Goal: Navigation & Orientation: Find specific page/section

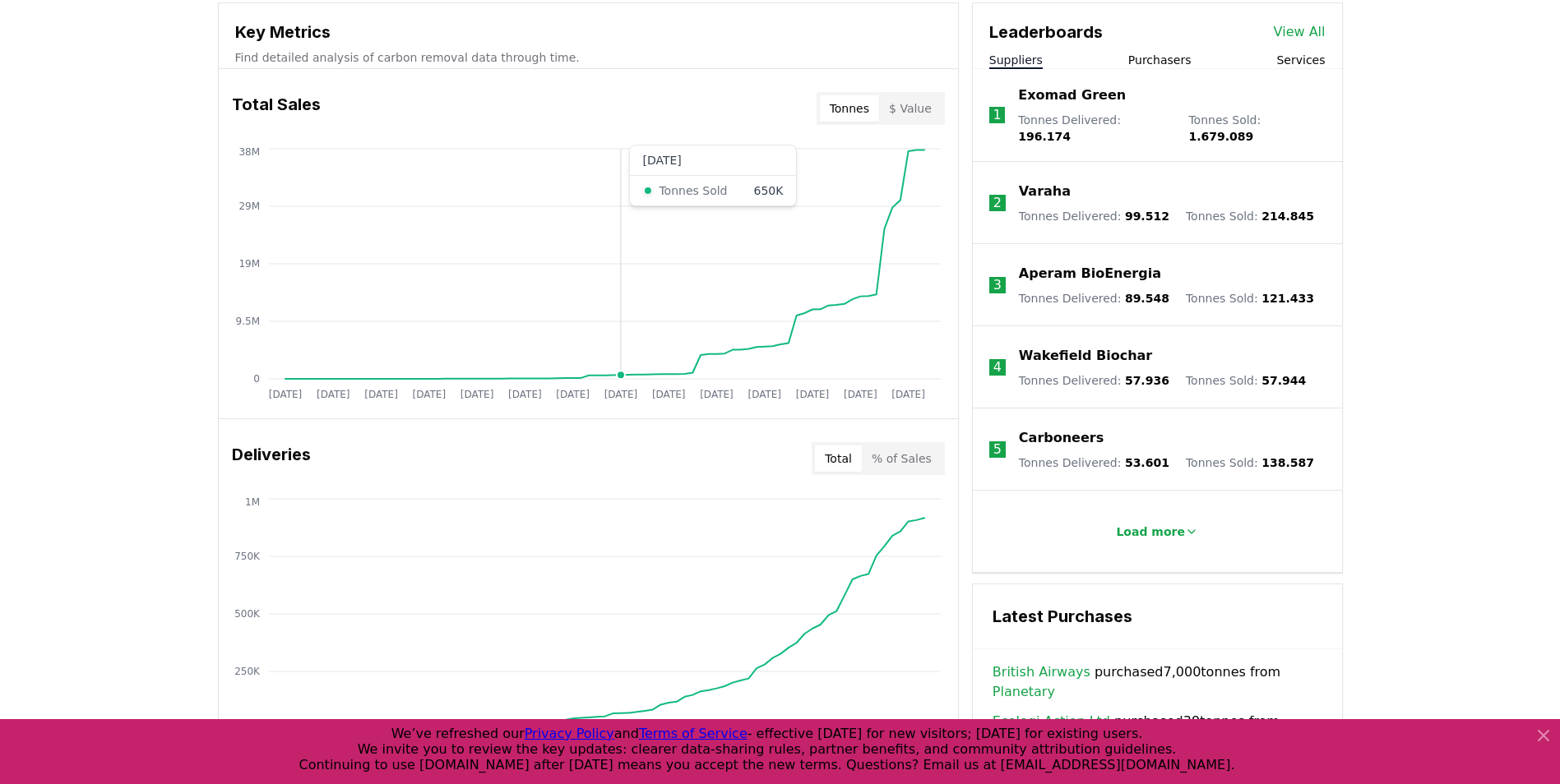
scroll to position [283, 0]
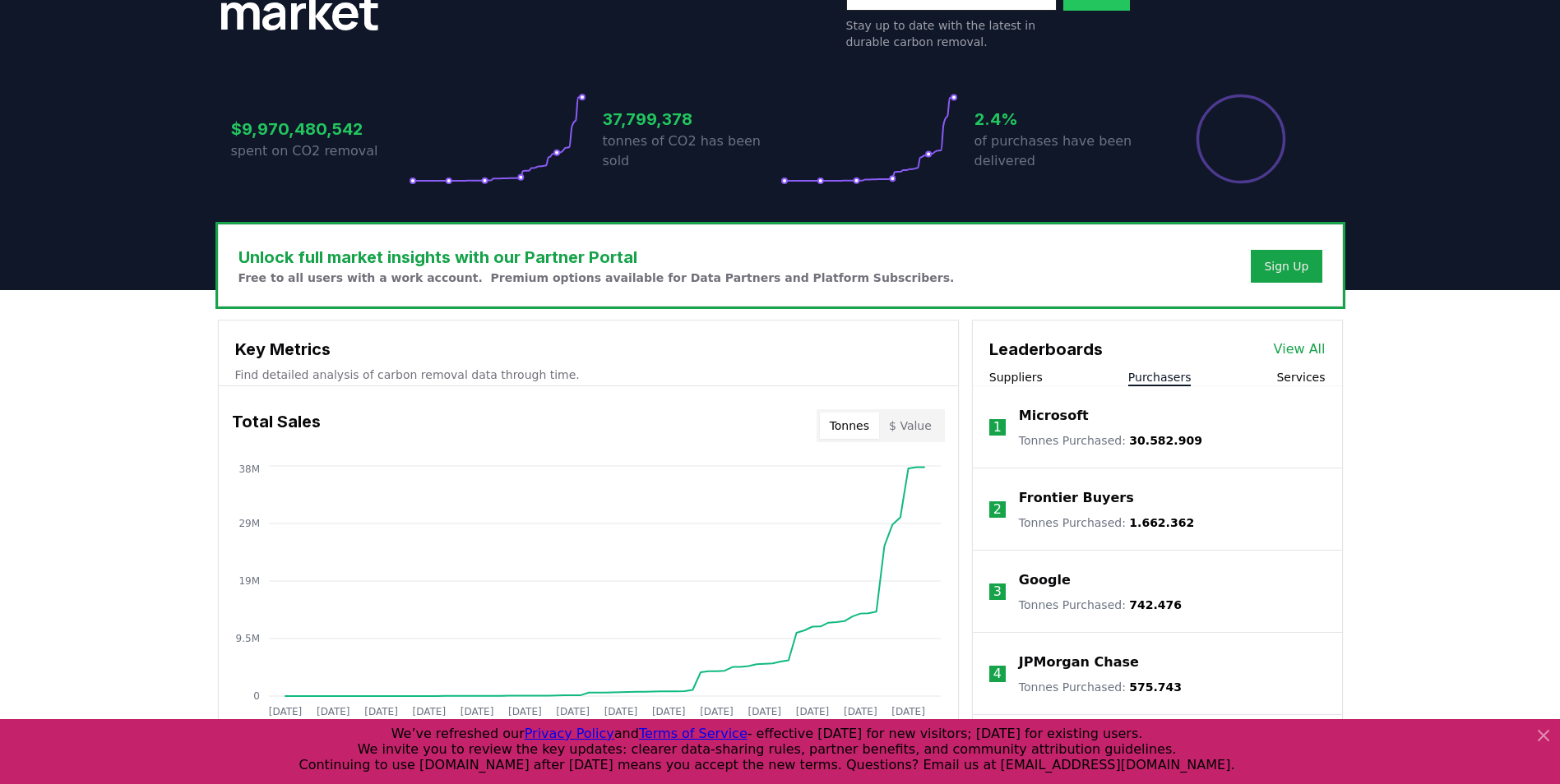
click at [1141, 386] on div "Leaderboards View All Suppliers Purchasers Services 1 Microsoft Tonnes Purchase…" at bounding box center [1157, 600] width 369 height 559
click at [1284, 377] on button "Services" at bounding box center [1301, 376] width 49 height 17
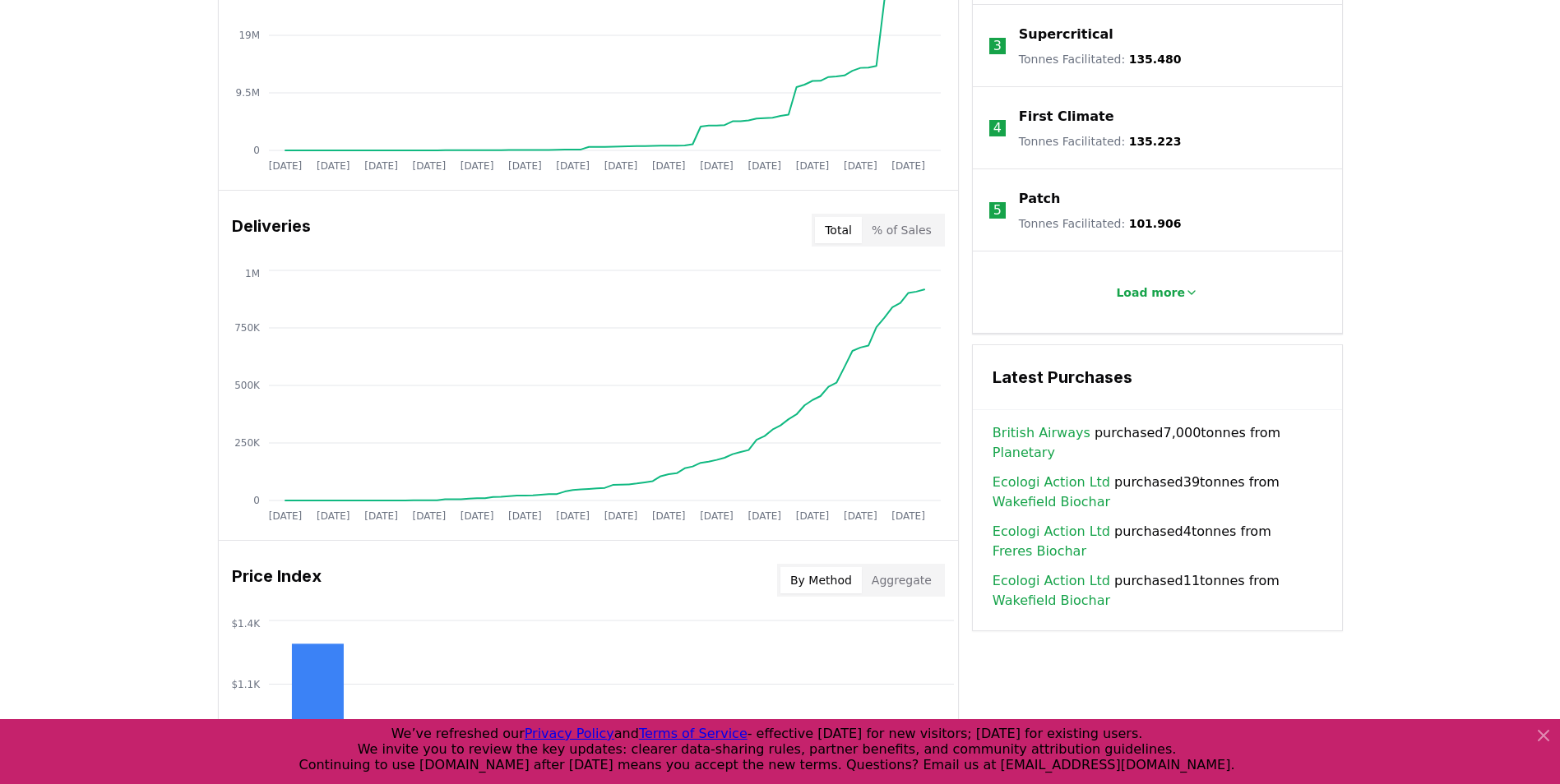
scroll to position [448, 0]
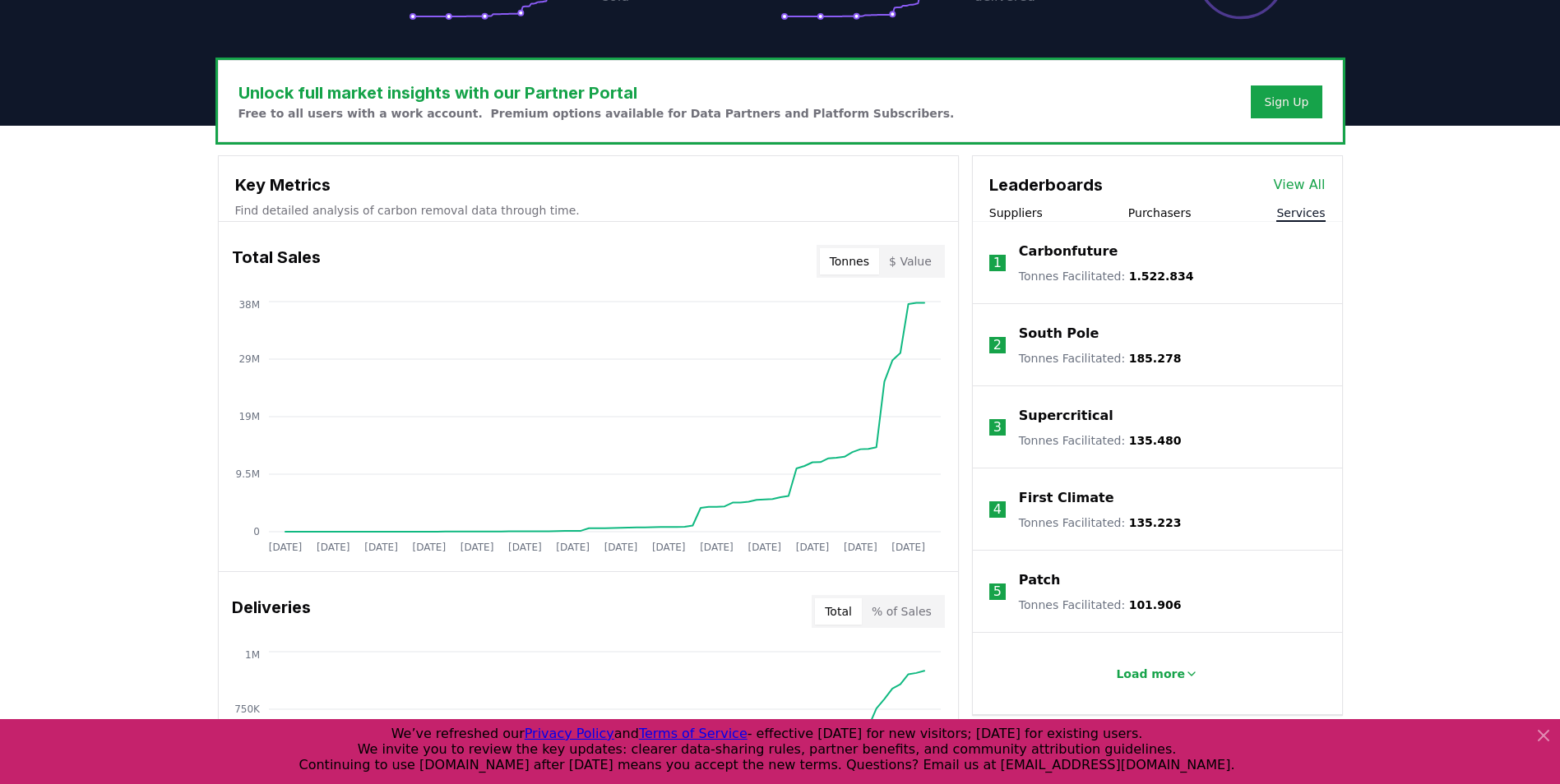
click at [1288, 181] on link "View All" at bounding box center [1299, 185] width 52 height 20
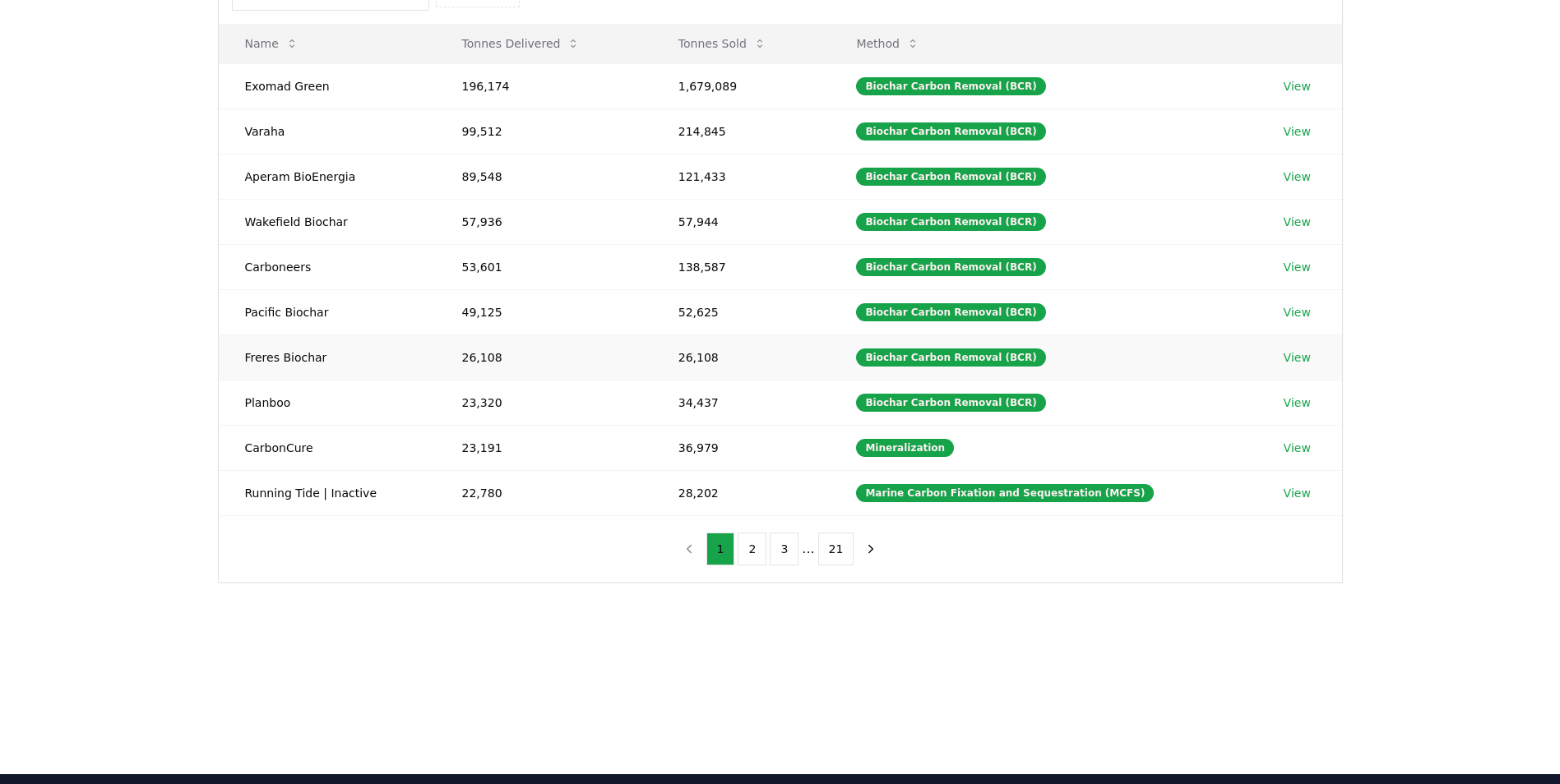
scroll to position [246, 0]
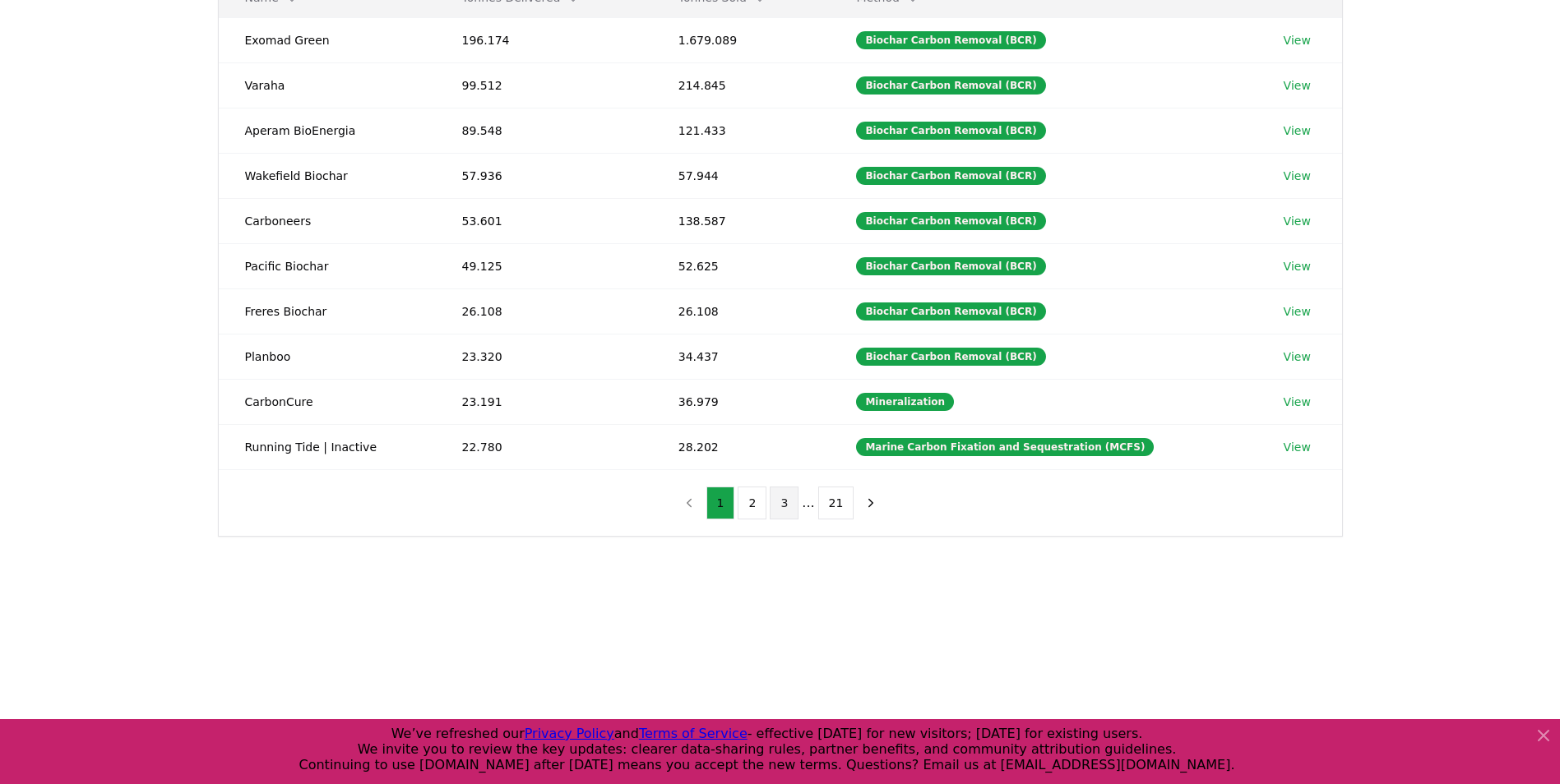
click at [788, 505] on button "3" at bounding box center [783, 503] width 28 height 33
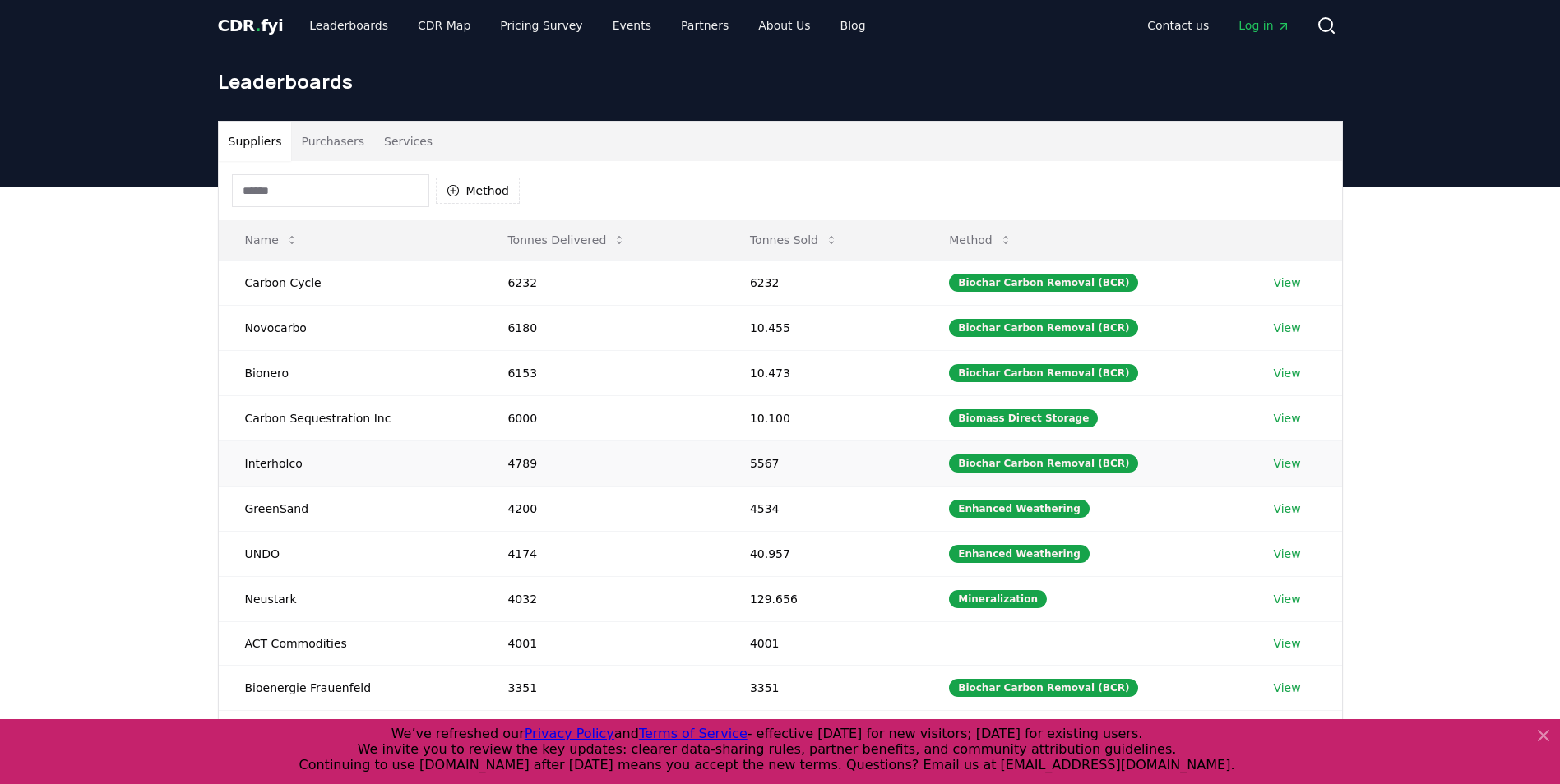
scroll to position [0, 0]
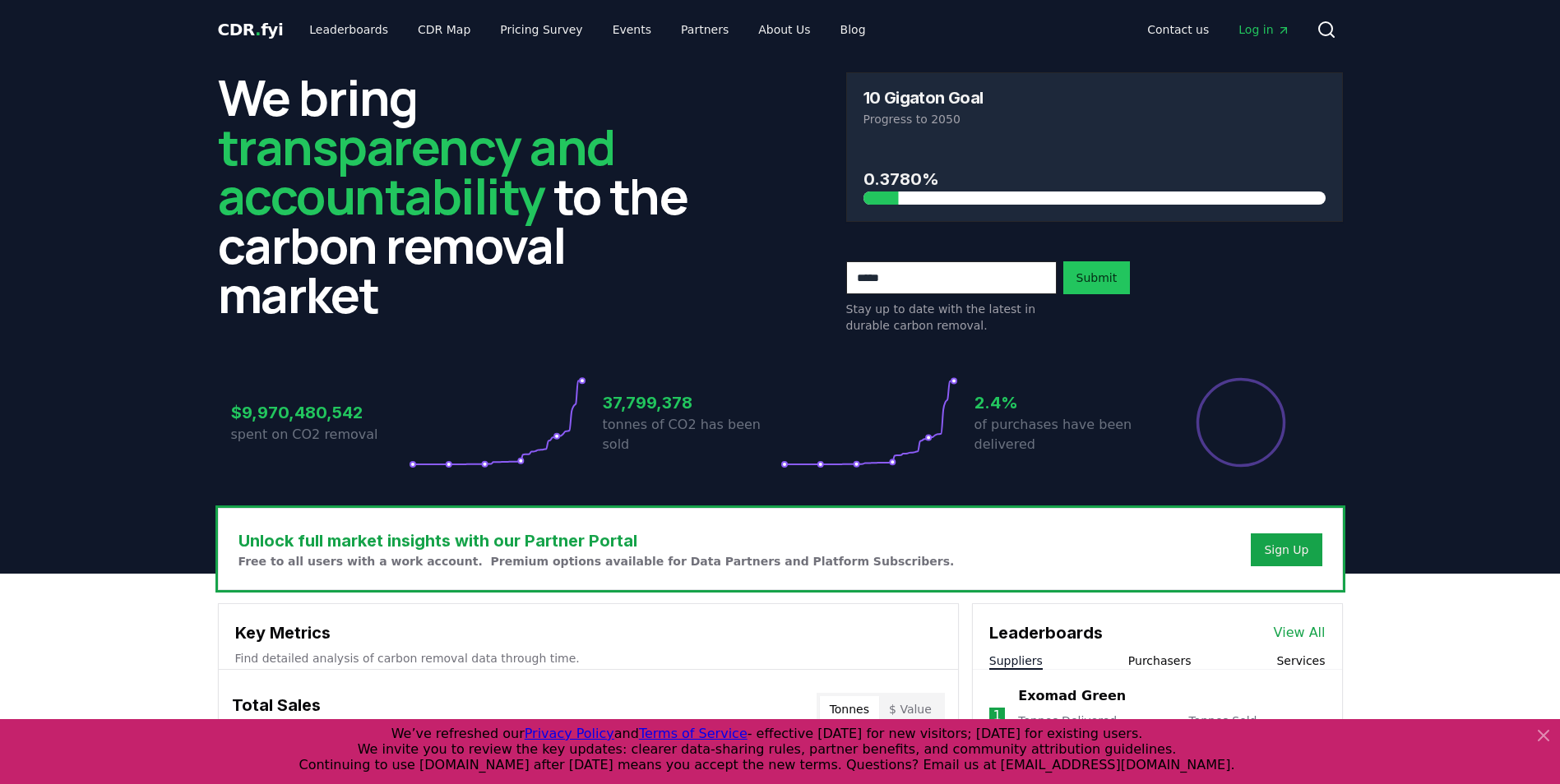
scroll to position [448, 0]
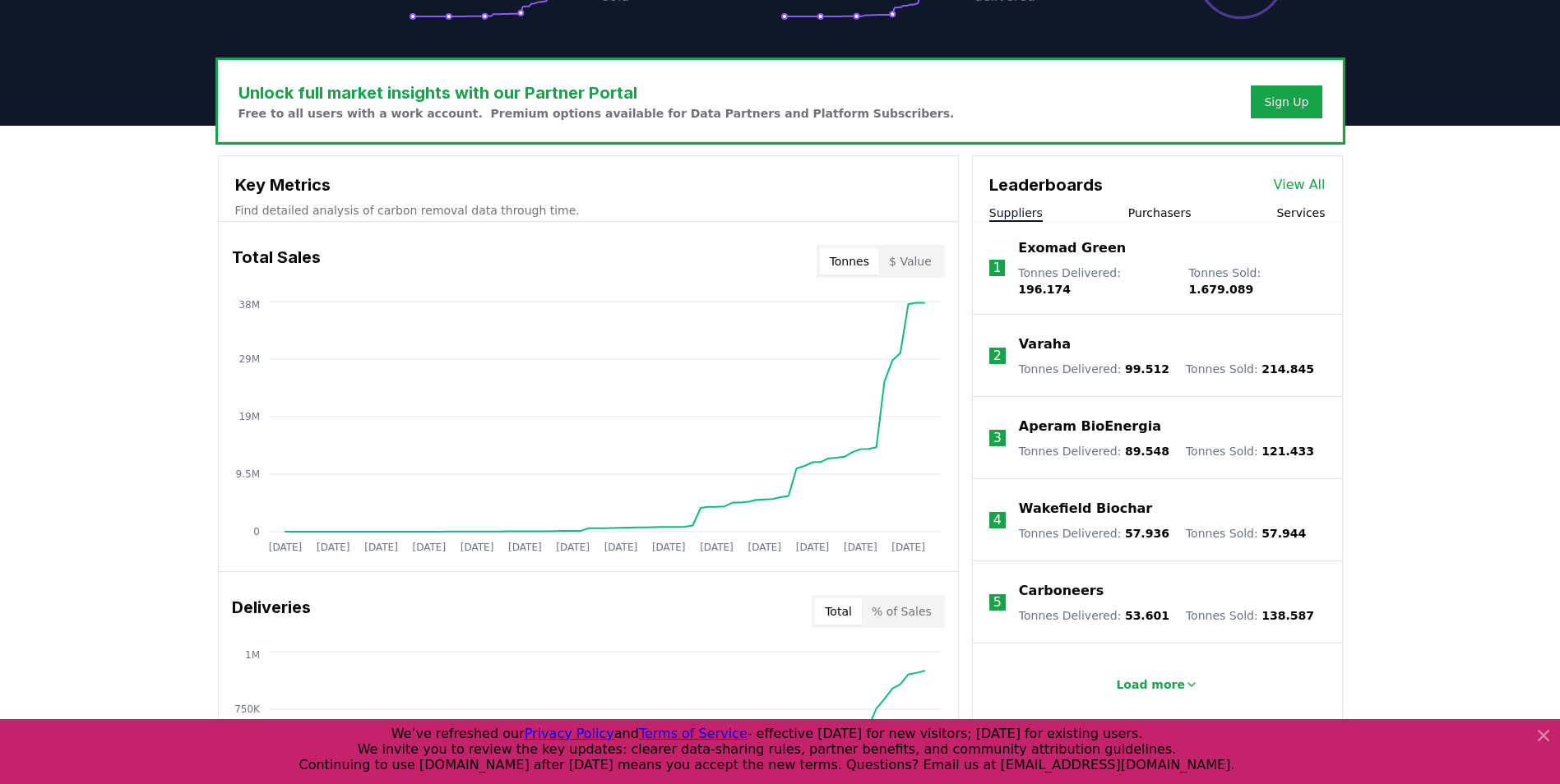
drag, startPoint x: 166, startPoint y: 415, endPoint x: 168, endPoint y: 406, distance: 9.2
click at [168, 406] on div "Unlock full market insights with our Partner Portal Free to all users with a wo…" at bounding box center [780, 784] width 1560 height 1316
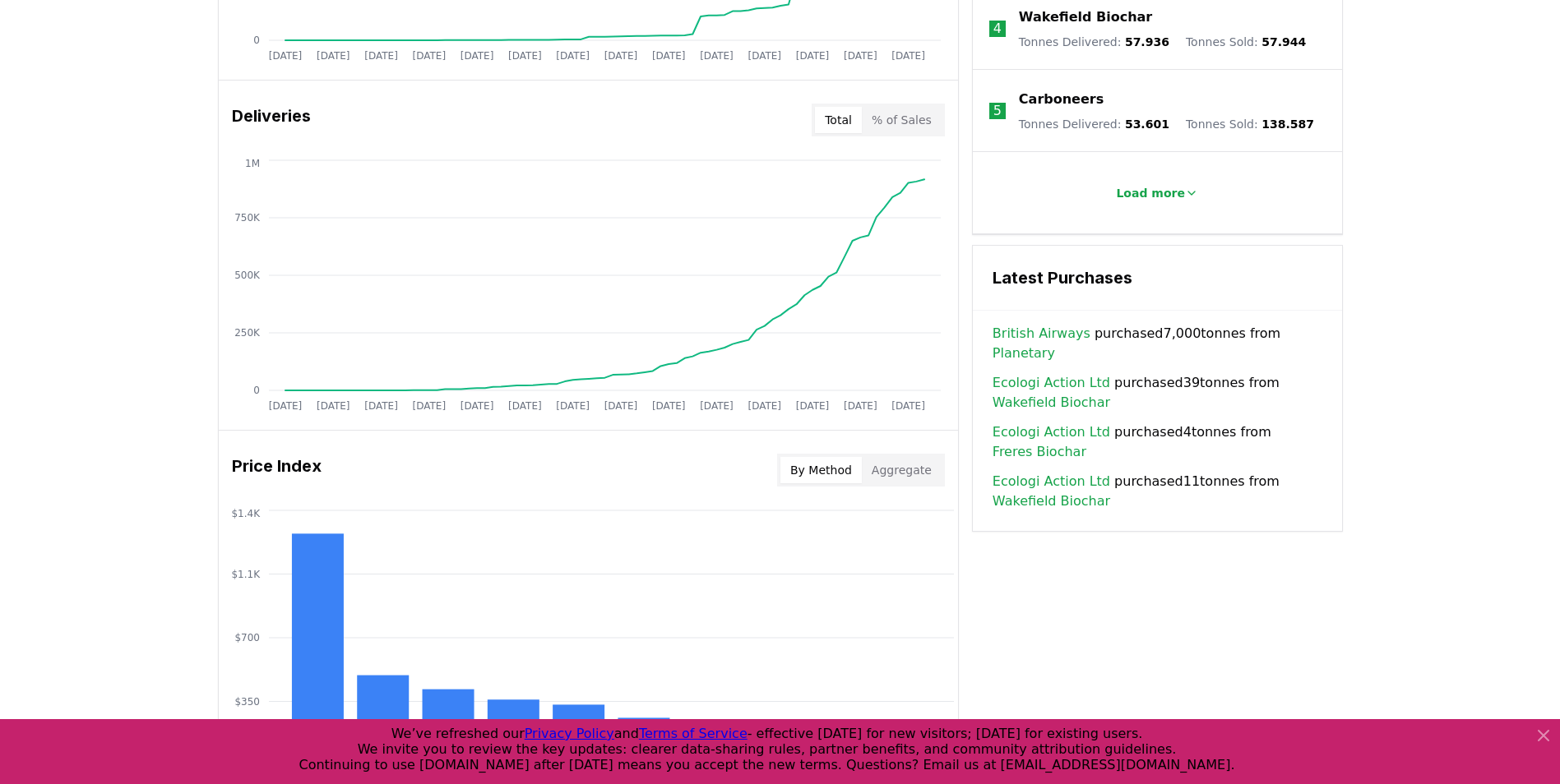
scroll to position [1024, 0]
